Goal: Task Accomplishment & Management: Manage account settings

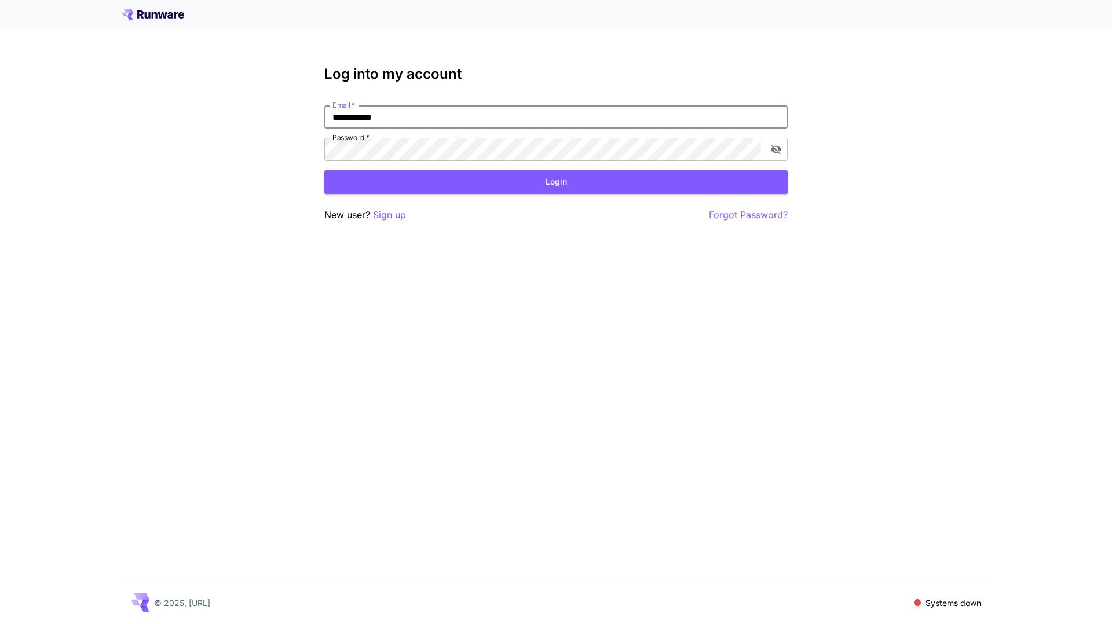
type input "**********"
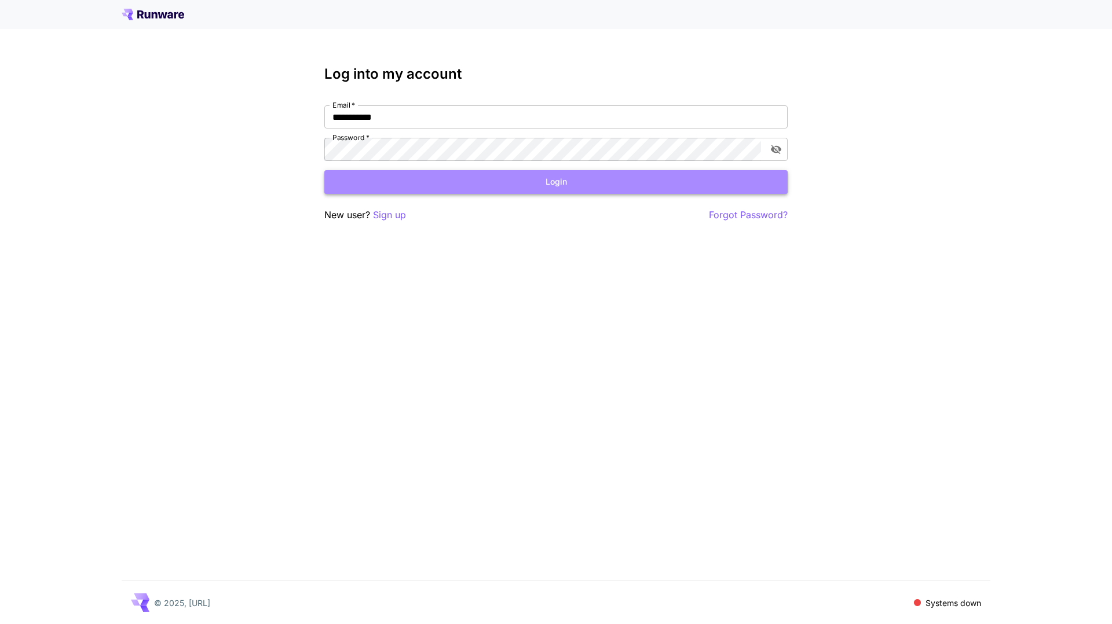
click at [522, 185] on button "Login" at bounding box center [555, 182] width 463 height 24
